Goal: Navigation & Orientation: Understand site structure

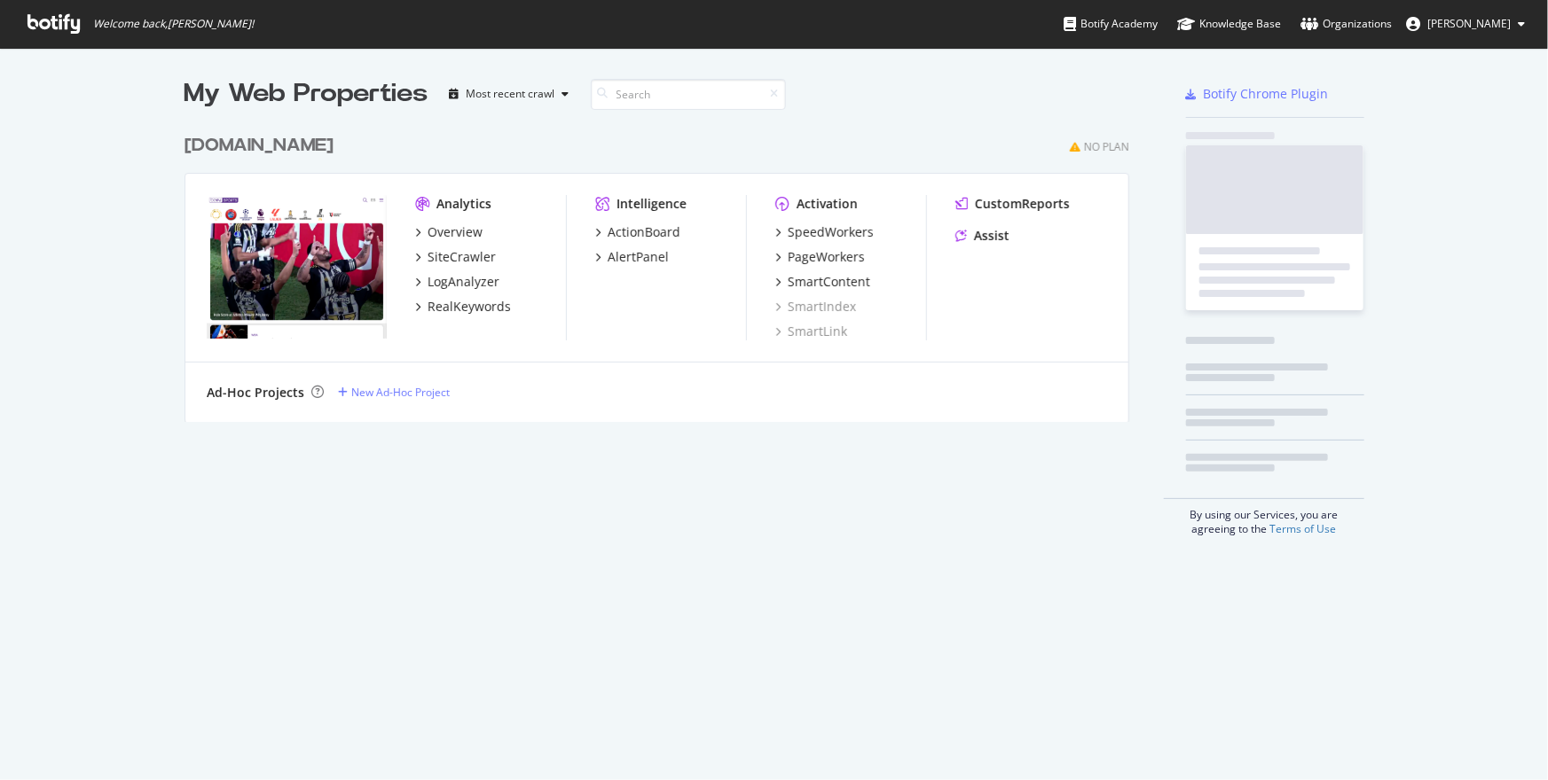
scroll to position [780, 1548]
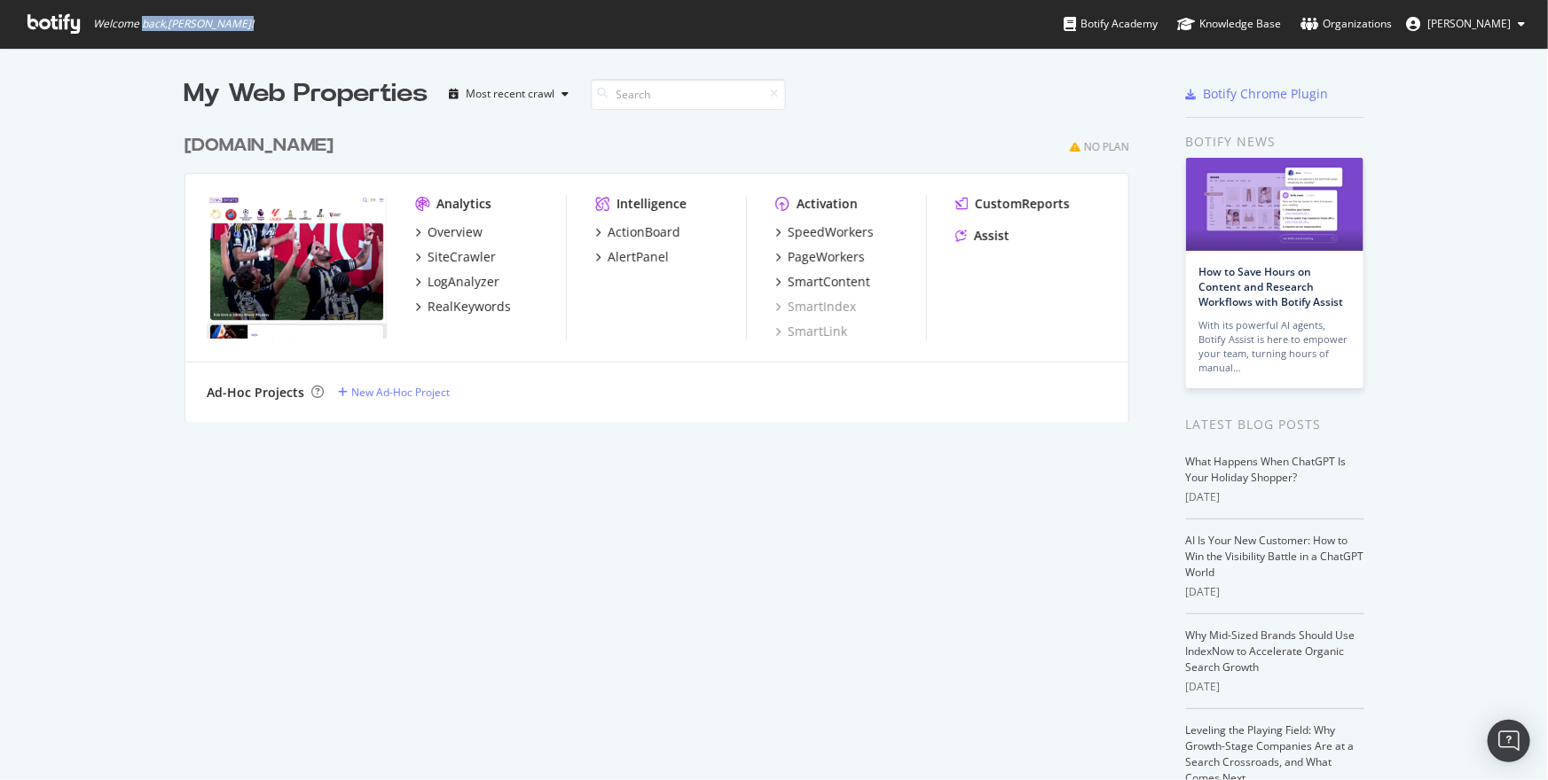
drag, startPoint x: 260, startPoint y: 23, endPoint x: 123, endPoint y: 35, distance: 137.1
click at [131, 30] on span "Welcome back, [PERSON_NAME] !" at bounding box center [140, 24] width 255 height 48
click at [114, 32] on span "Welcome back, [PERSON_NAME] !" at bounding box center [140, 24] width 255 height 48
click at [108, 26] on span "Welcome back, [PERSON_NAME] !" at bounding box center [173, 24] width 161 height 14
click at [1398, 379] on div "My Web Properties Most recent crawl [DOMAIN_NAME] No Plan Analytics Overview Si…" at bounding box center [774, 473] width 1548 height 851
